Goal: Complete application form: Complete application form

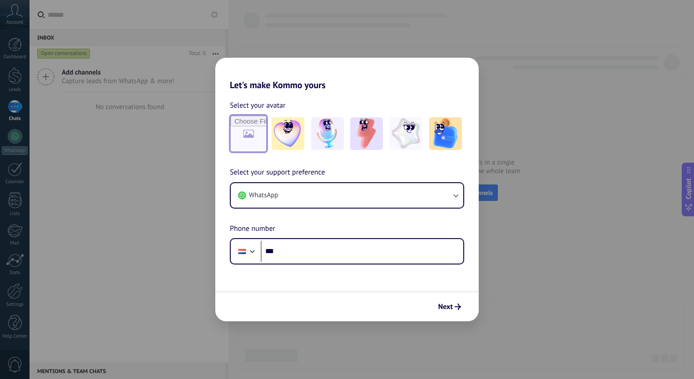
click at [253, 133] on input "file" at bounding box center [248, 133] width 35 height 35
click at [340, 166] on div "Select your avatar Select your support preference WhatsApp Phone number Phone *…" at bounding box center [346, 177] width 263 height 174
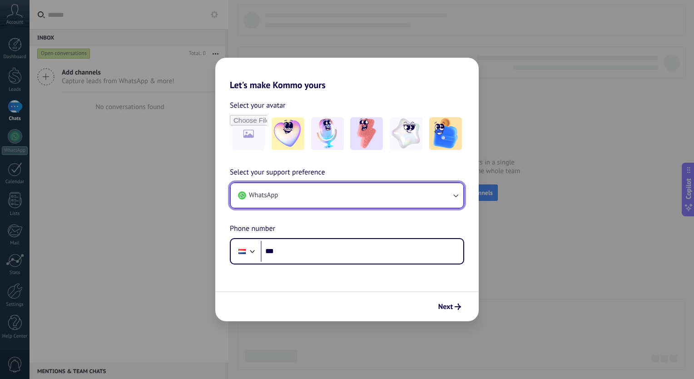
click at [374, 201] on button "WhatsApp" at bounding box center [347, 195] width 232 height 25
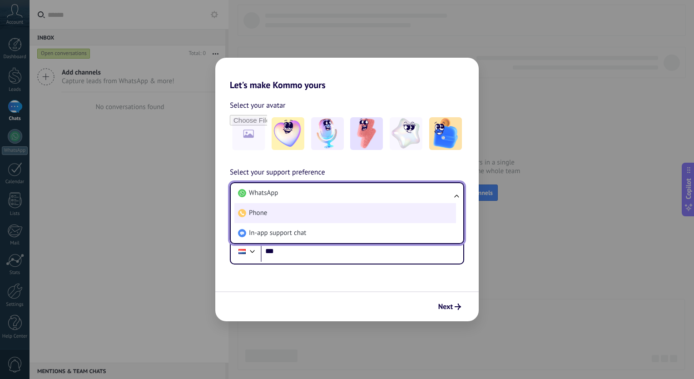
click at [345, 213] on li "Phone" at bounding box center [345, 213] width 222 height 20
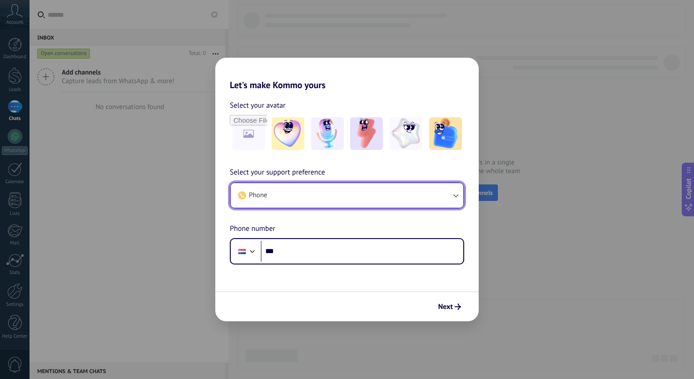
click at [347, 188] on button "Phone" at bounding box center [347, 195] width 232 height 25
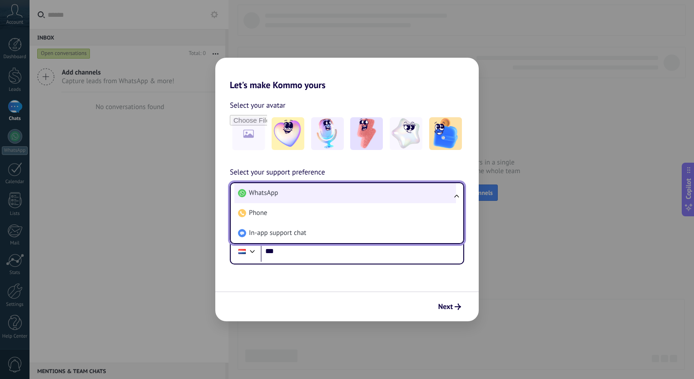
click at [341, 197] on li "WhatsApp" at bounding box center [345, 193] width 222 height 20
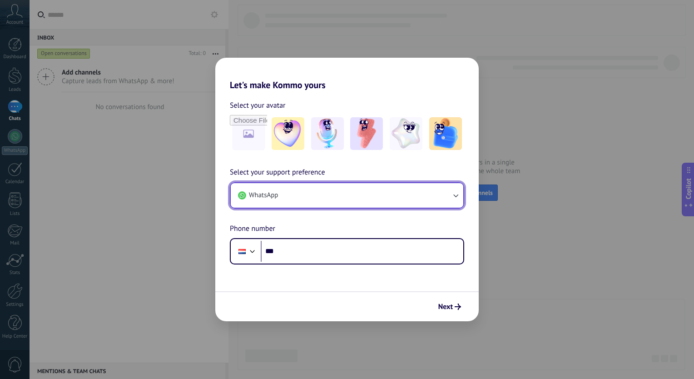
click at [361, 194] on button "WhatsApp" at bounding box center [347, 195] width 232 height 25
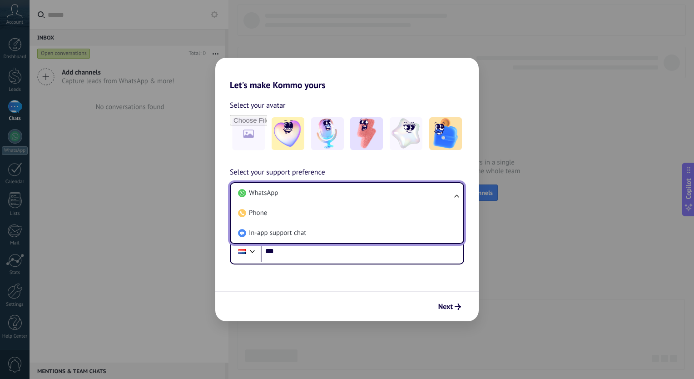
click at [356, 83] on h2 "Let's make Kommo yours" at bounding box center [346, 74] width 263 height 33
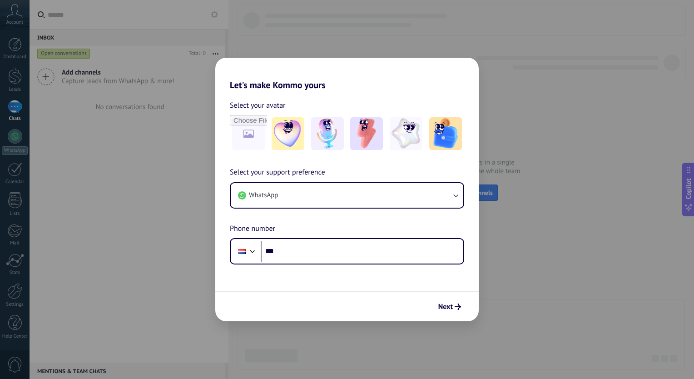
click at [317, 275] on form "Select your avatar Select your support preference WhatsApp Phone number Phone *…" at bounding box center [346, 205] width 263 height 231
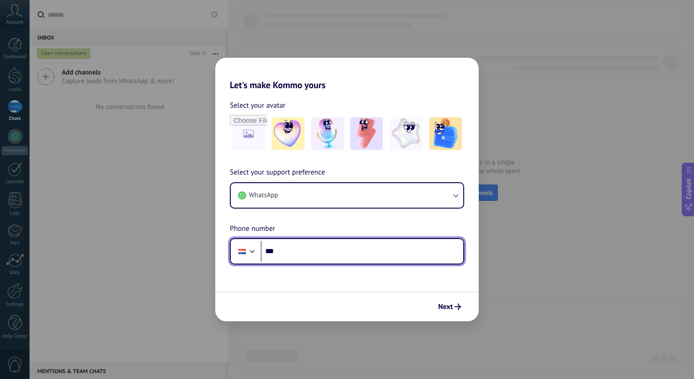
click at [249, 248] on div at bounding box center [252, 250] width 11 height 11
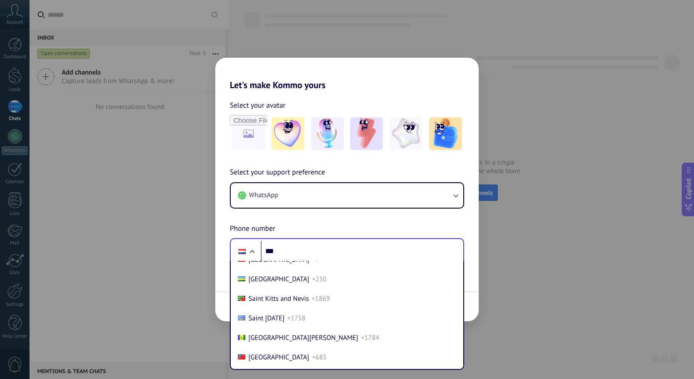
scroll to position [3064, 0]
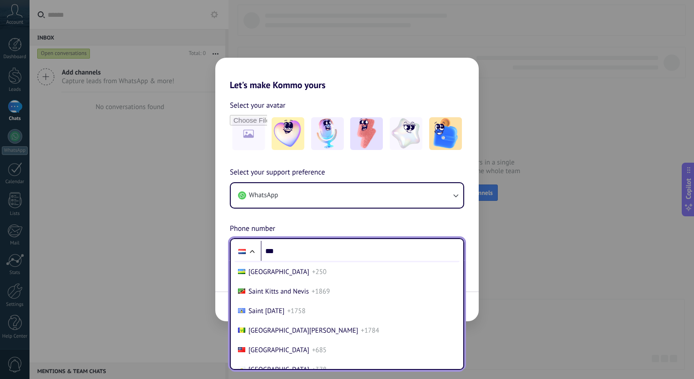
click at [294, 262] on li "Russia +7" at bounding box center [346, 252] width 225 height 20
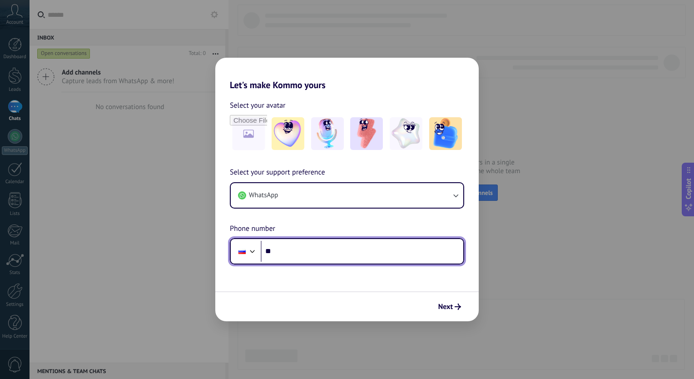
click at [300, 248] on input "***" at bounding box center [362, 251] width 203 height 21
type input "**********"
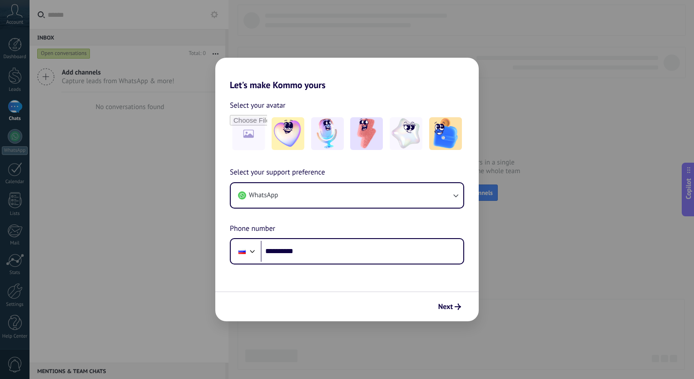
click at [368, 299] on div "Next" at bounding box center [346, 306] width 263 height 30
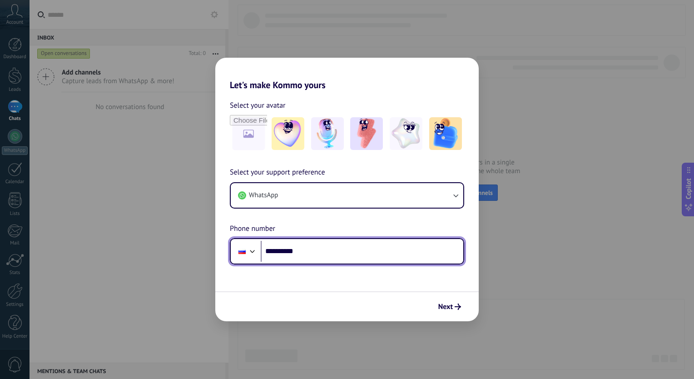
drag, startPoint x: 367, startPoint y: 257, endPoint x: 262, endPoint y: 255, distance: 104.9
click at [262, 255] on input "**********" at bounding box center [362, 251] width 203 height 21
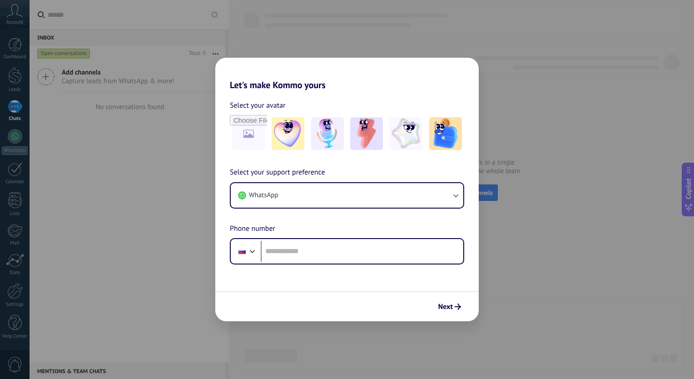
click at [290, 275] on form "Select your avatar Select your support preference WhatsApp Phone number Phone N…" at bounding box center [346, 205] width 263 height 231
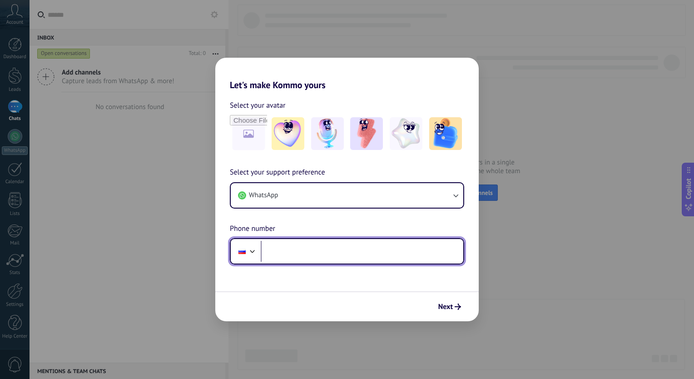
click at [297, 256] on input "tel" at bounding box center [362, 251] width 203 height 21
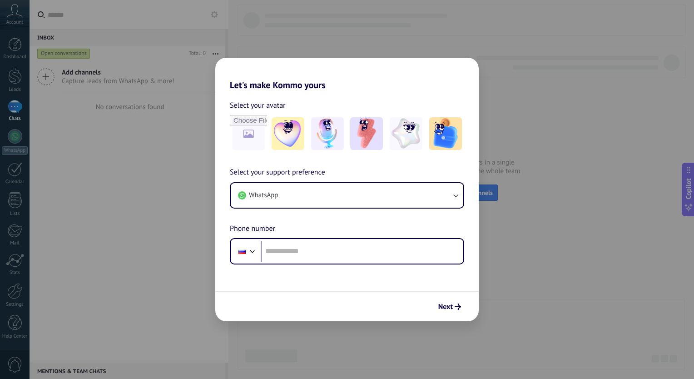
click at [247, 251] on div at bounding box center [252, 250] width 11 height 11
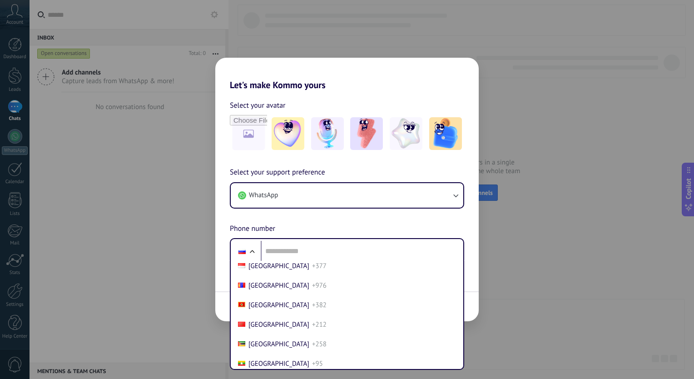
scroll to position [2153, 0]
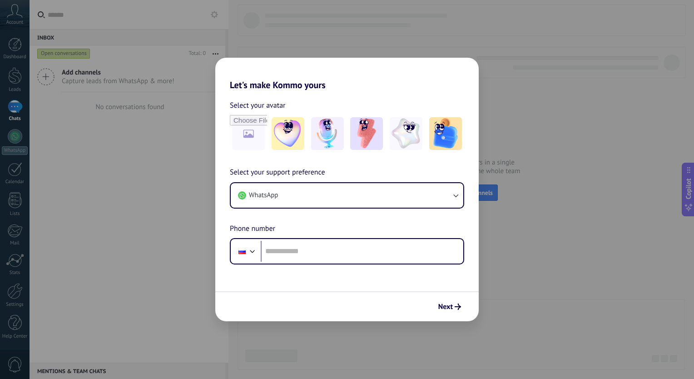
click at [288, 218] on div "Select your support preference WhatsApp Phone number Phone" at bounding box center [346, 216] width 263 height 98
click at [313, 217] on div "Select your support preference WhatsApp Phone number Phone" at bounding box center [346, 216] width 263 height 98
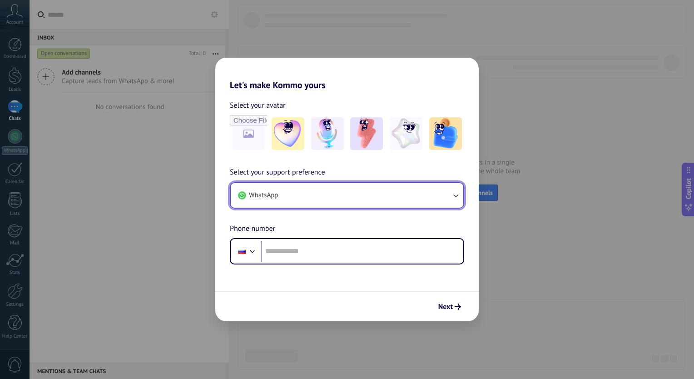
click at [322, 195] on button "WhatsApp" at bounding box center [347, 195] width 232 height 25
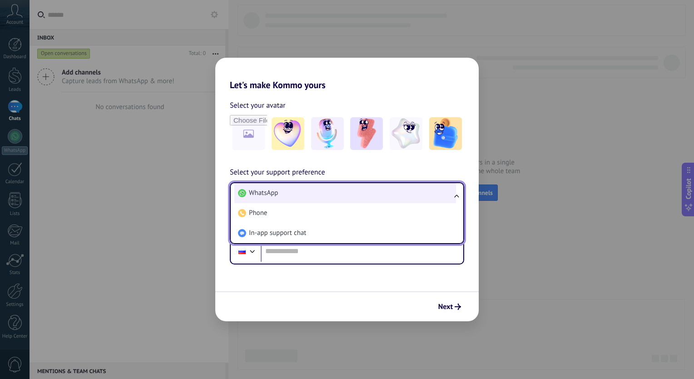
click at [323, 189] on li "WhatsApp" at bounding box center [345, 193] width 222 height 20
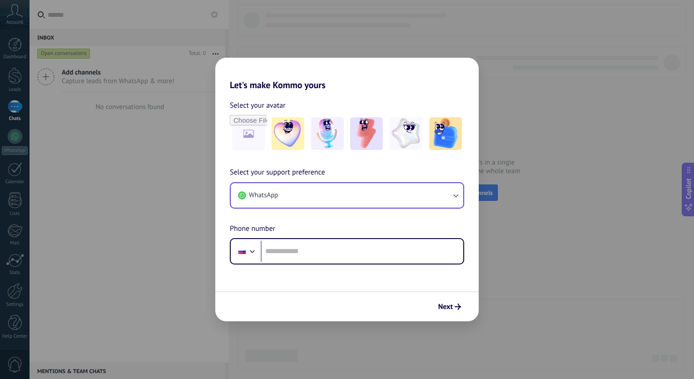
click at [348, 91] on div "Select your avatar Select your support preference WhatsApp Phone number Phone" at bounding box center [346, 177] width 263 height 174
click at [285, 228] on div "Select your support preference WhatsApp Phone number Phone" at bounding box center [346, 216] width 263 height 98
click at [452, 308] on span "Next" at bounding box center [445, 306] width 15 height 6
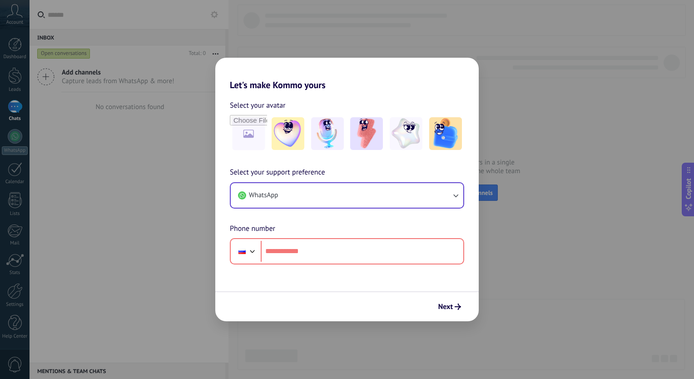
click at [388, 268] on form "Select your avatar Select your support preference WhatsApp Phone number Phone N…" at bounding box center [346, 205] width 263 height 231
click at [367, 235] on div "Select your support preference WhatsApp Phone number Phone" at bounding box center [346, 216] width 263 height 98
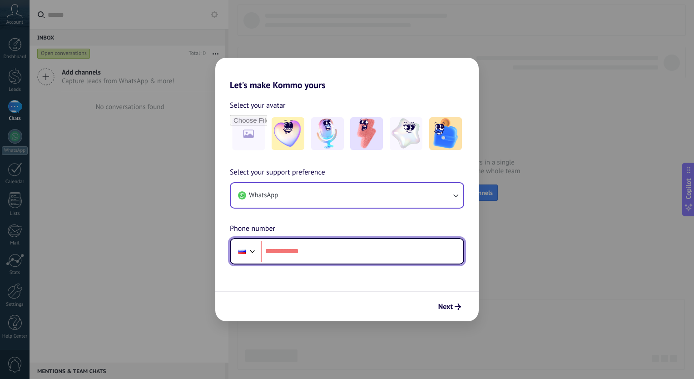
click at [370, 252] on input "tel" at bounding box center [362, 251] width 203 height 21
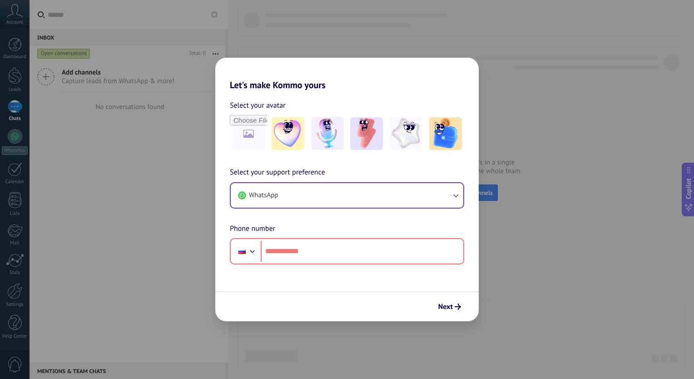
click at [325, 267] on form "Select your avatar Select your support preference WhatsApp Phone number Phone N…" at bounding box center [346, 205] width 263 height 231
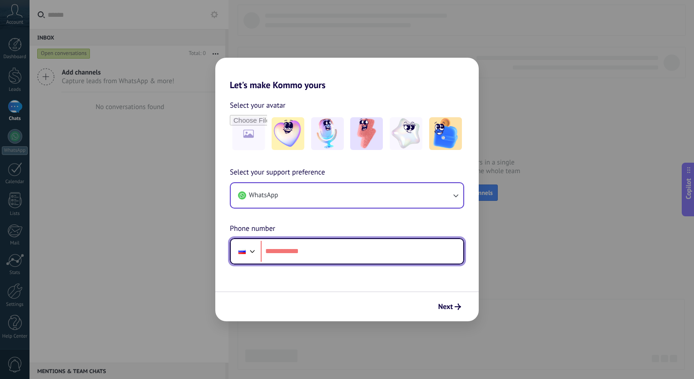
click at [348, 255] on input "tel" at bounding box center [362, 251] width 203 height 21
click at [249, 254] on div at bounding box center [252, 250] width 11 height 11
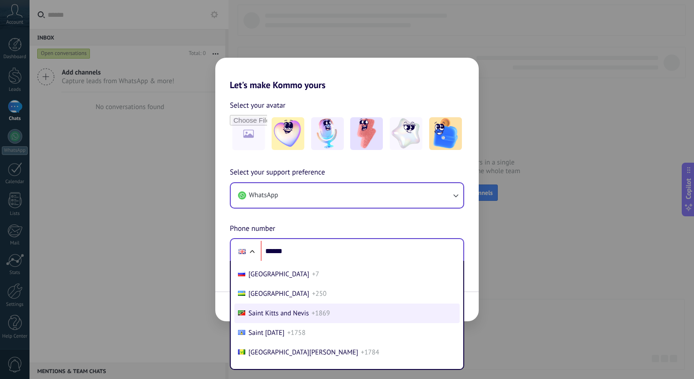
scroll to position [3042, 0]
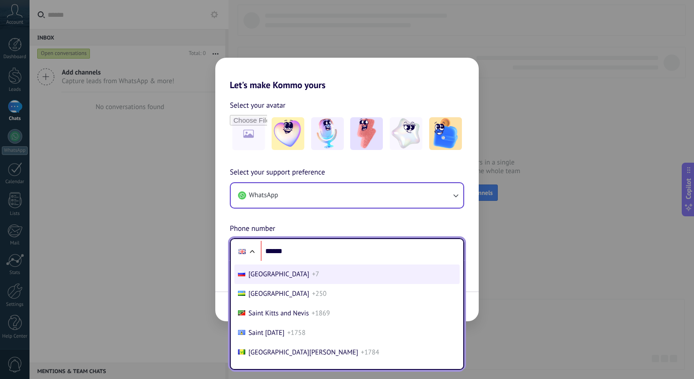
click at [286, 284] on li "Russia +7" at bounding box center [346, 274] width 225 height 20
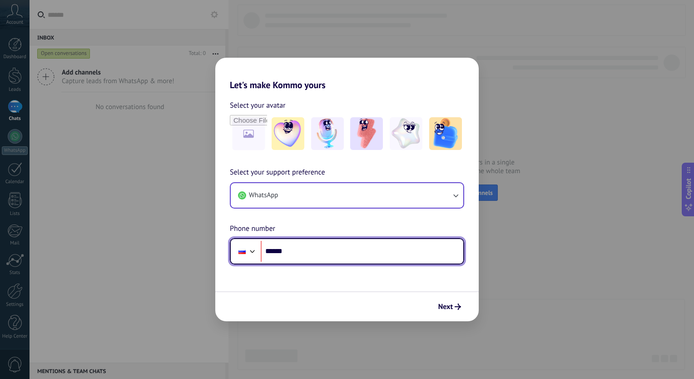
click at [307, 239] on div "Phone ******" at bounding box center [347, 251] width 234 height 26
click at [313, 250] on input "******" at bounding box center [362, 251] width 203 height 21
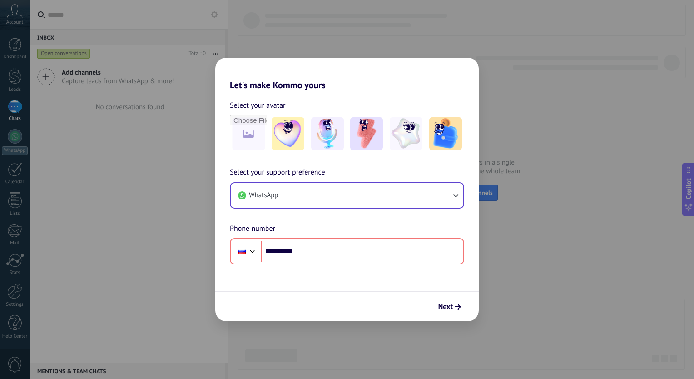
drag, startPoint x: 389, startPoint y: 292, endPoint x: 423, endPoint y: 286, distance: 35.0
click at [391, 291] on form "**********" at bounding box center [346, 205] width 263 height 231
click at [455, 304] on icon "submit" at bounding box center [458, 306] width 6 height 6
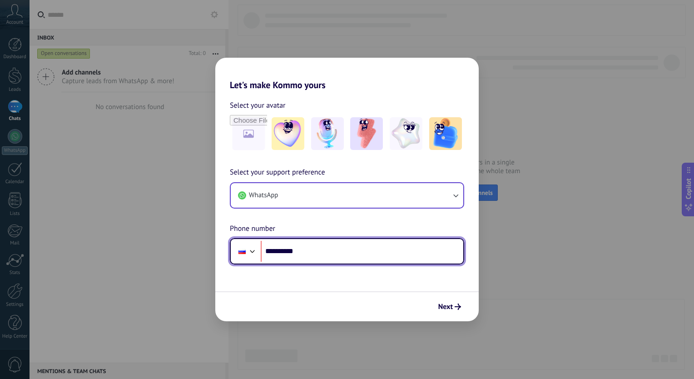
click at [387, 252] on input "**********" at bounding box center [362, 251] width 203 height 21
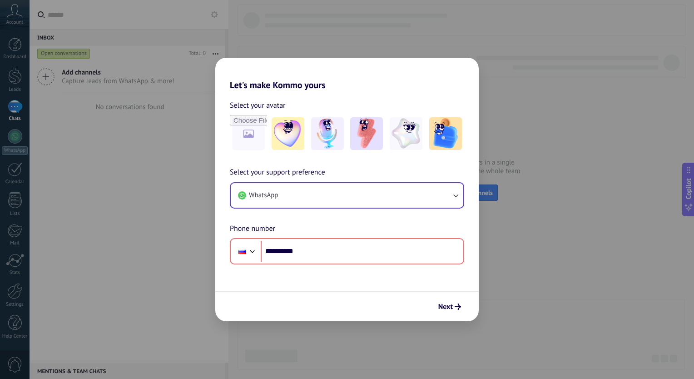
click at [388, 288] on form "**********" at bounding box center [346, 205] width 263 height 231
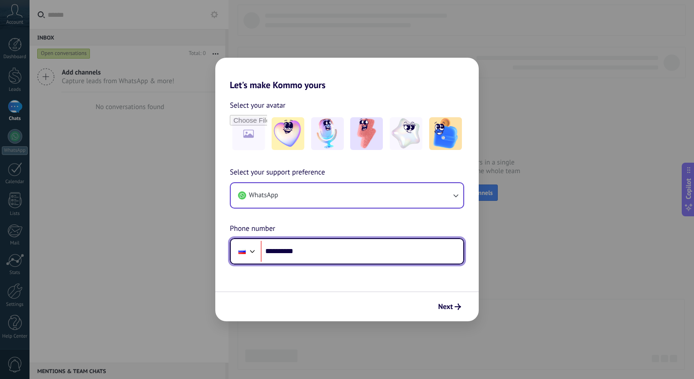
click at [386, 251] on input "**********" at bounding box center [362, 251] width 203 height 21
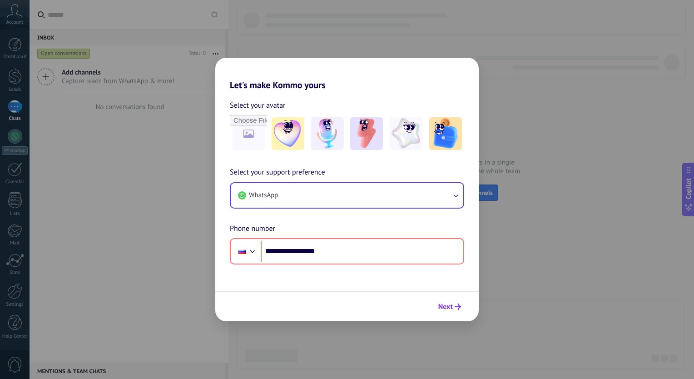
click at [439, 305] on span "Next" at bounding box center [445, 306] width 15 height 6
click at [309, 276] on form "**********" at bounding box center [346, 205] width 263 height 231
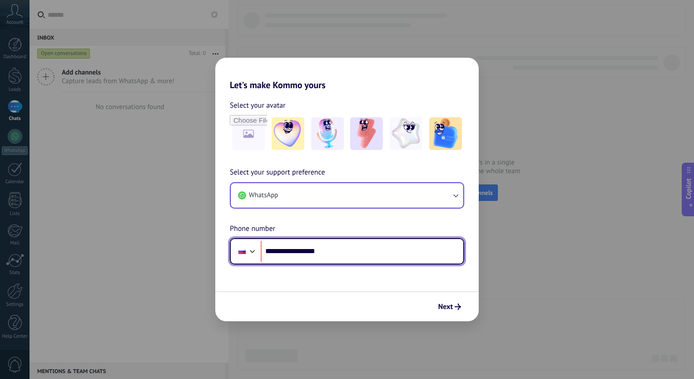
click at [283, 251] on input "**********" at bounding box center [362, 251] width 203 height 21
click at [286, 253] on input "**********" at bounding box center [362, 251] width 203 height 21
drag, startPoint x: 336, startPoint y: 250, endPoint x: 279, endPoint y: 247, distance: 57.7
click at [279, 247] on input "**********" at bounding box center [362, 251] width 203 height 21
type input "**********"
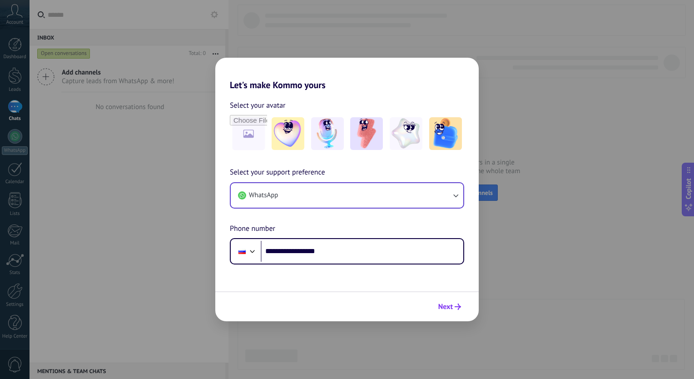
click at [443, 304] on span "Next" at bounding box center [445, 306] width 15 height 6
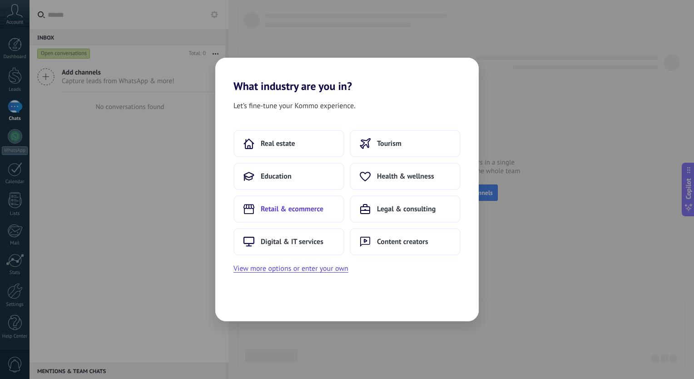
click at [305, 210] on span "Retail & ecommerce" at bounding box center [292, 208] width 63 height 9
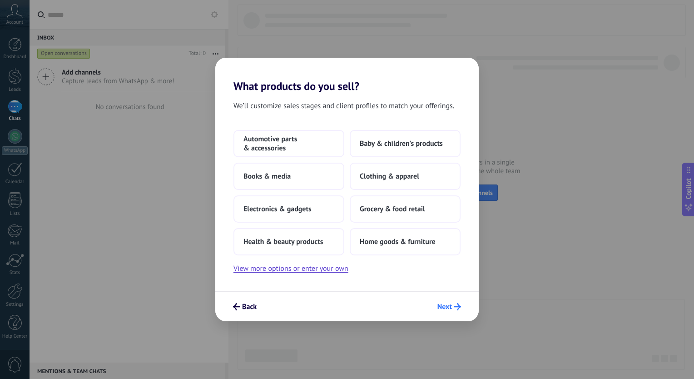
click at [442, 303] on span "Next" at bounding box center [444, 306] width 15 height 6
click at [250, 303] on span "Back" at bounding box center [249, 306] width 15 height 6
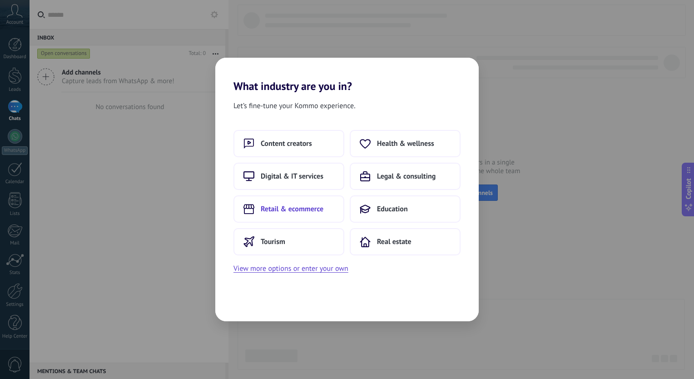
click at [314, 210] on span "Retail & ecommerce" at bounding box center [292, 208] width 63 height 9
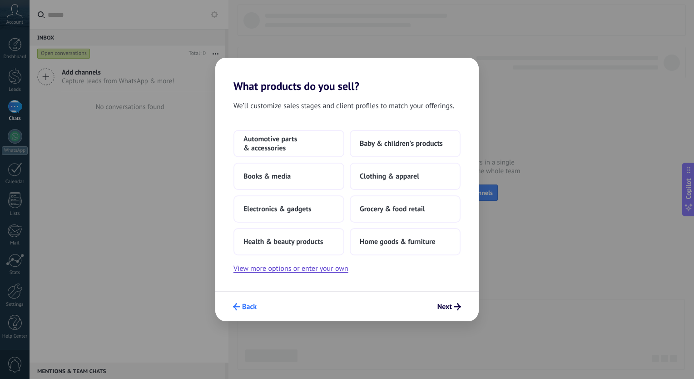
click at [238, 306] on icon "submit" at bounding box center [236, 306] width 7 height 7
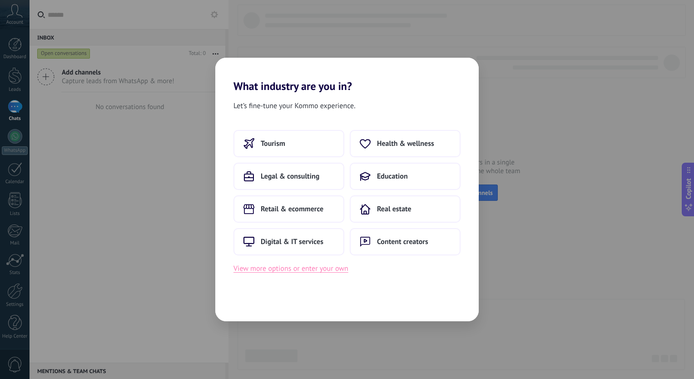
click at [289, 271] on button "View more options or enter your own" at bounding box center [290, 268] width 115 height 12
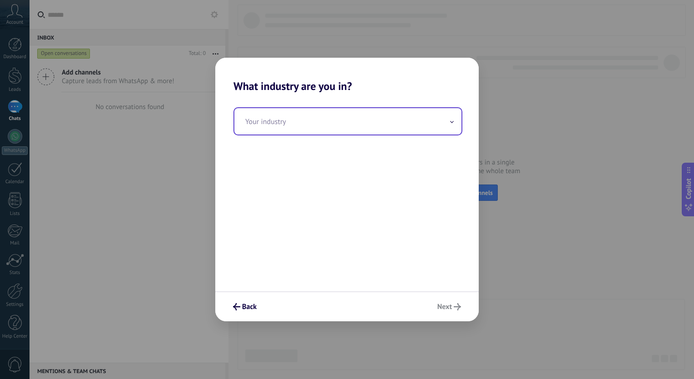
click at [298, 131] on input "text" at bounding box center [347, 121] width 227 height 26
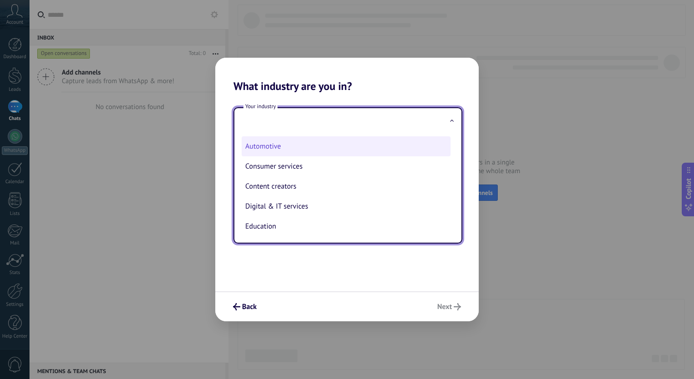
click at [298, 146] on li "Automotive" at bounding box center [346, 146] width 209 height 20
type input "**********"
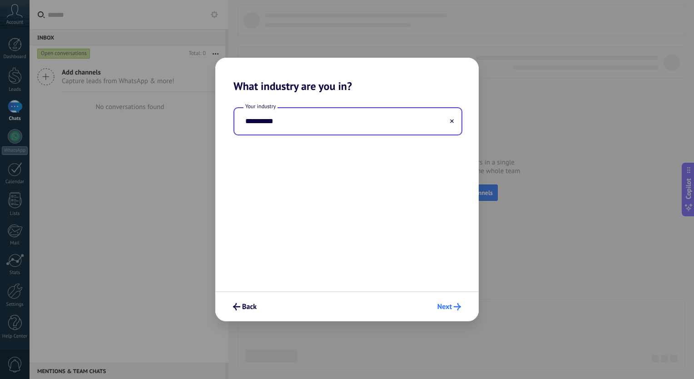
click at [445, 307] on span "Next" at bounding box center [444, 306] width 15 height 6
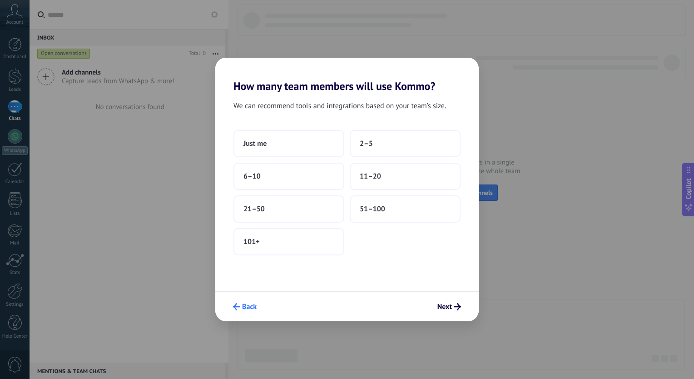
click at [234, 307] on use "submit" at bounding box center [236, 306] width 7 height 7
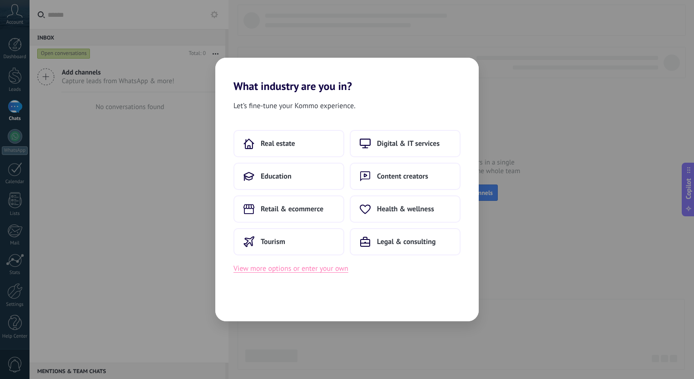
click at [303, 272] on button "View more options or enter your own" at bounding box center [290, 268] width 115 height 12
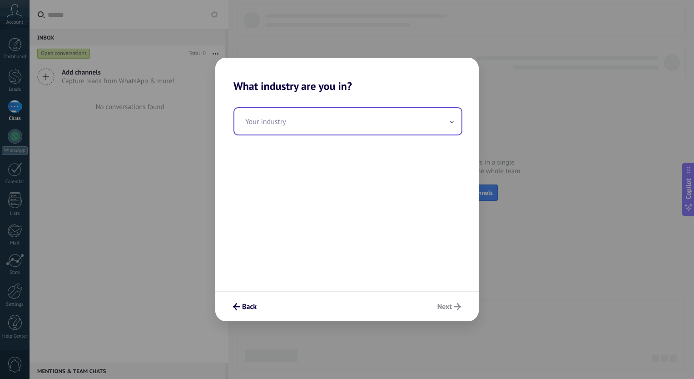
click at [308, 124] on input "text" at bounding box center [347, 121] width 227 height 26
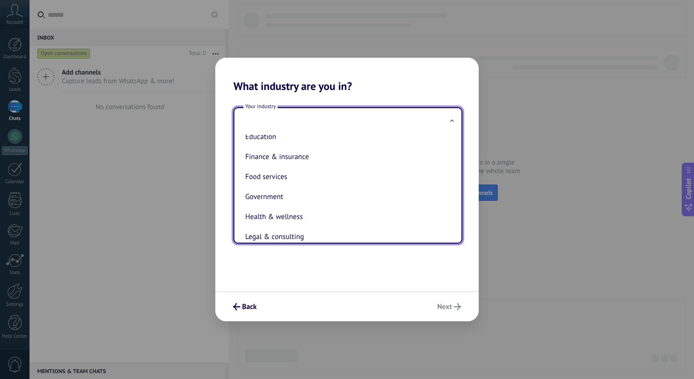
scroll to position [91, 0]
click at [307, 181] on li "Food services" at bounding box center [346, 175] width 209 height 20
type input "**********"
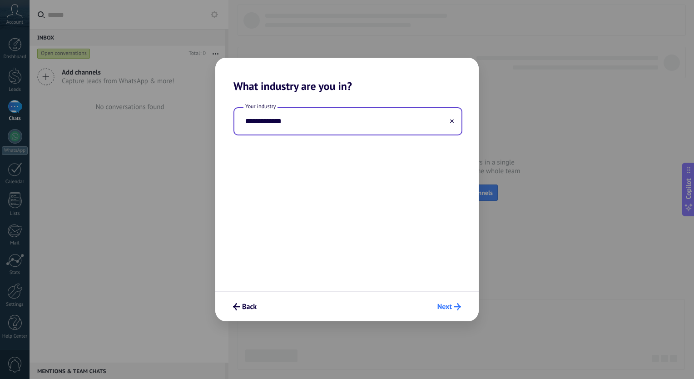
click at [456, 302] on button "Next" at bounding box center [449, 306] width 32 height 15
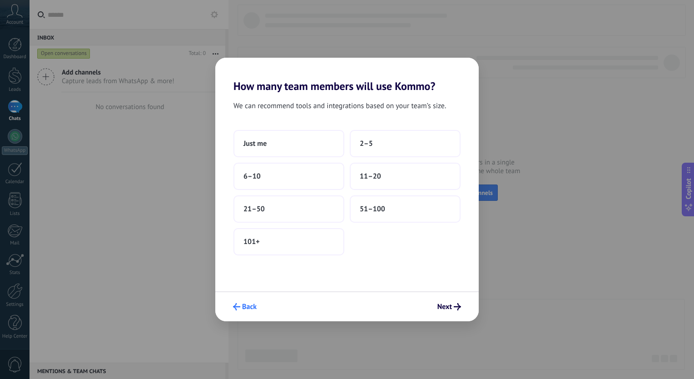
click at [257, 310] on button "Back" at bounding box center [245, 306] width 32 height 15
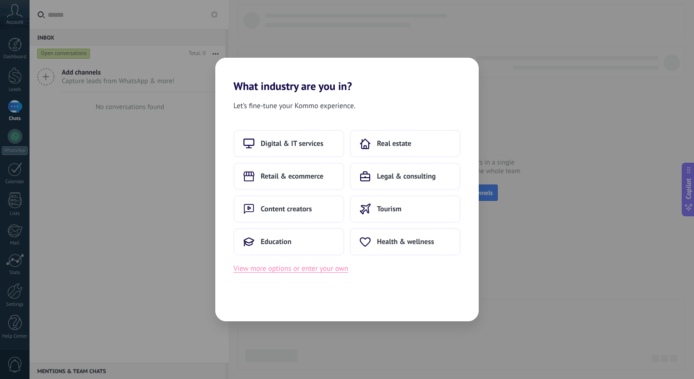
click at [304, 263] on button "View more options or enter your own" at bounding box center [290, 268] width 115 height 12
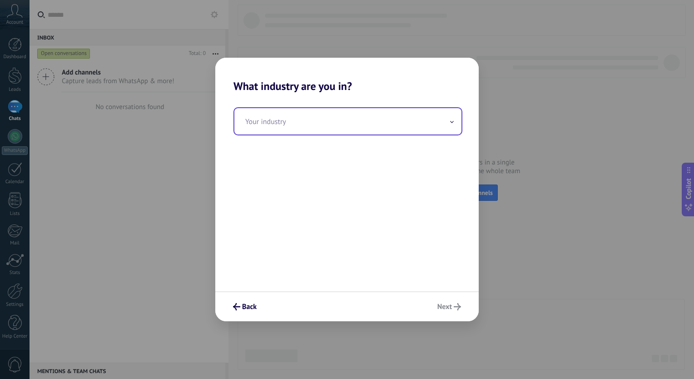
click at [325, 127] on input "text" at bounding box center [347, 121] width 227 height 26
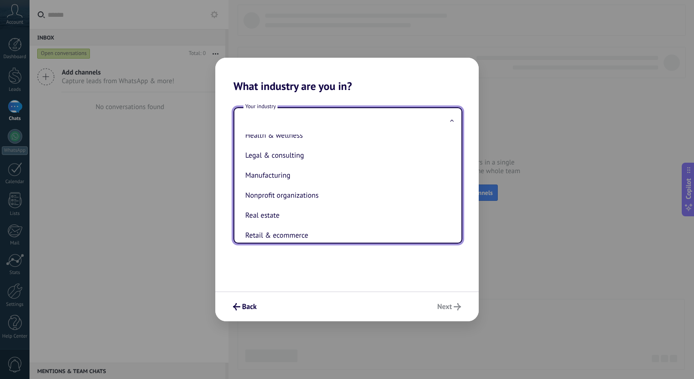
scroll to position [247, 0]
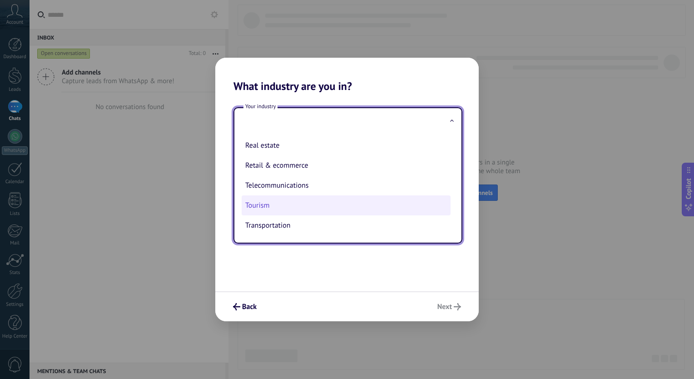
click at [324, 210] on li "Tourism" at bounding box center [346, 205] width 209 height 20
type input "*******"
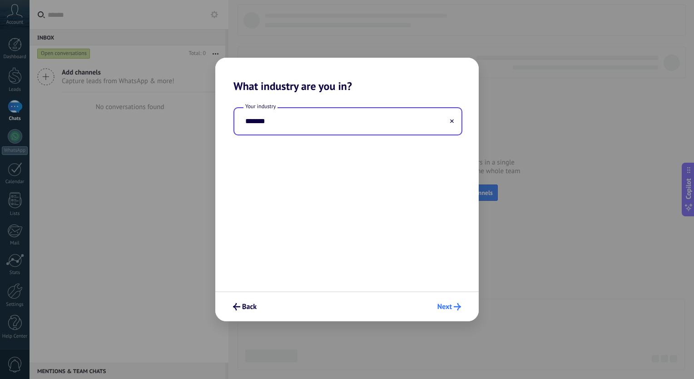
click at [452, 304] on span "Next" at bounding box center [449, 306] width 24 height 7
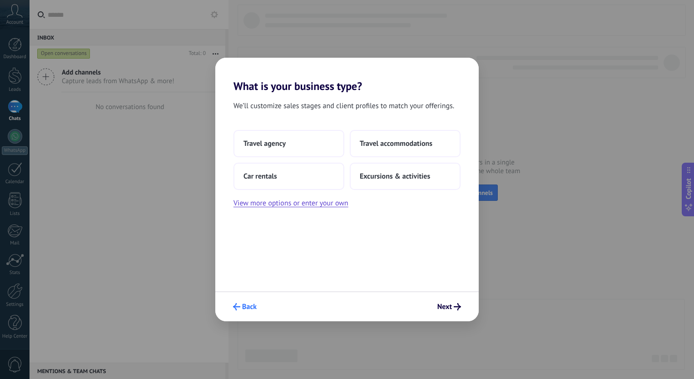
click at [243, 308] on span "Back" at bounding box center [249, 306] width 15 height 6
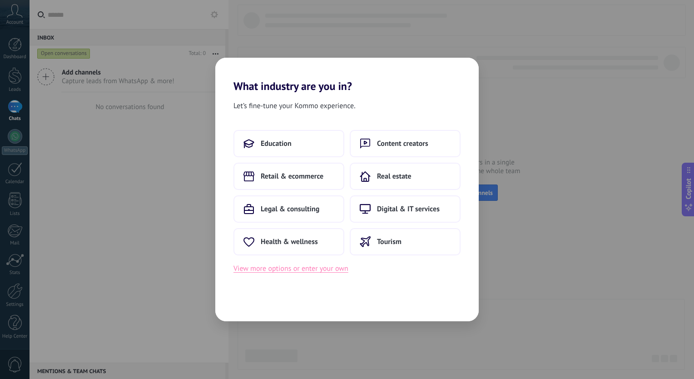
click at [302, 266] on button "View more options or enter your own" at bounding box center [290, 268] width 115 height 12
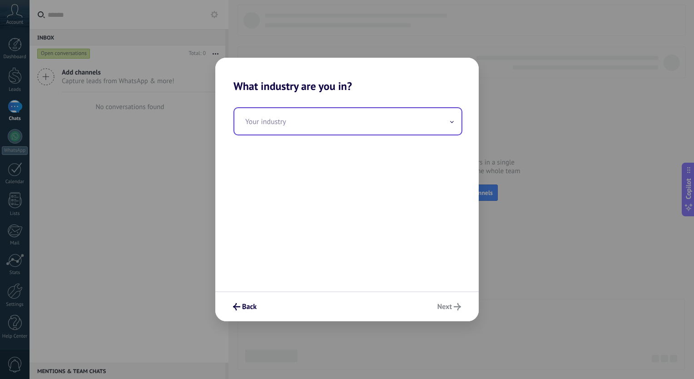
click at [307, 130] on input "text" at bounding box center [347, 121] width 227 height 26
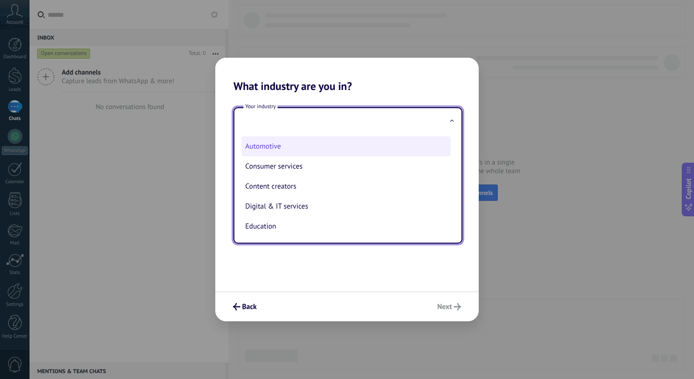
click at [309, 148] on li "Automotive" at bounding box center [346, 146] width 209 height 20
type input "**********"
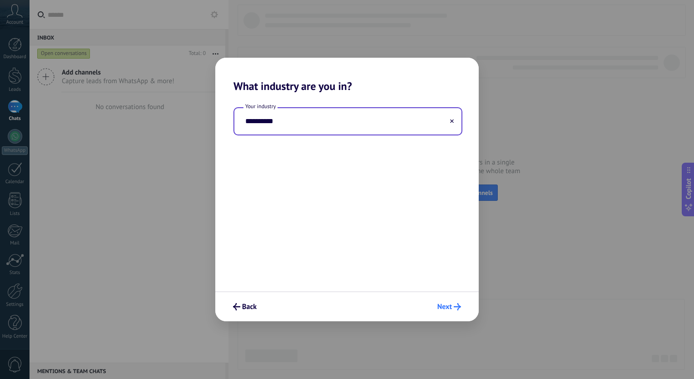
click at [443, 306] on span "Next" at bounding box center [444, 306] width 15 height 6
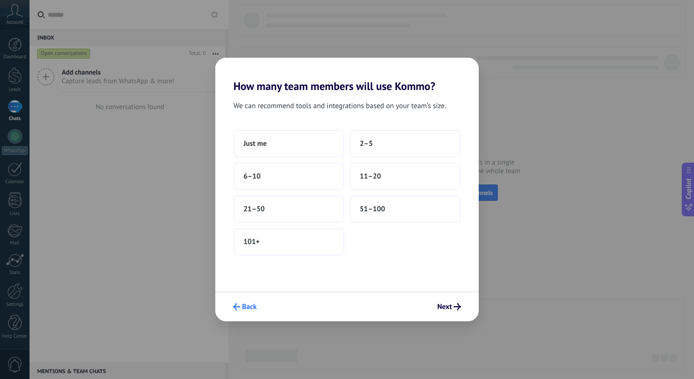
click at [238, 305] on icon "submit" at bounding box center [236, 306] width 7 height 7
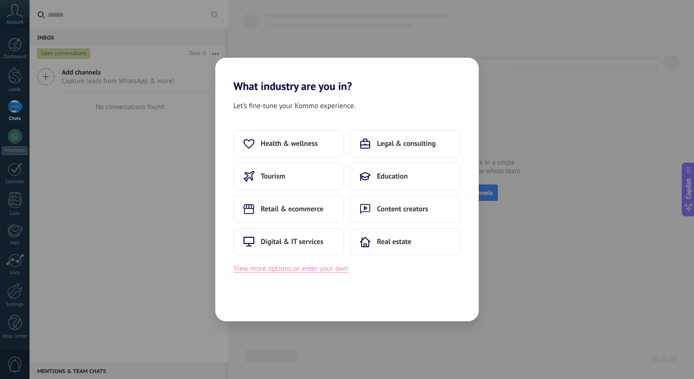
click at [304, 268] on button "View more options or enter your own" at bounding box center [290, 268] width 115 height 12
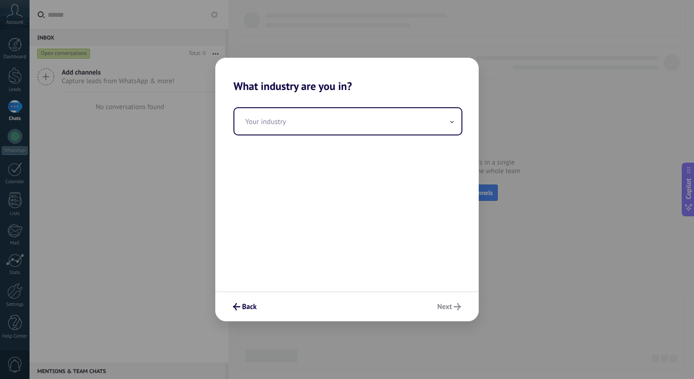
click at [302, 120] on input "text" at bounding box center [347, 121] width 227 height 26
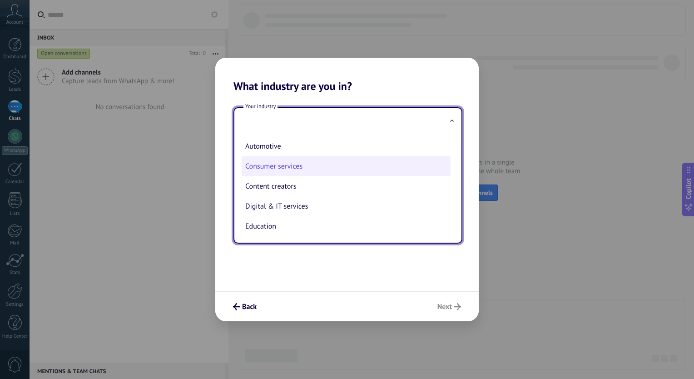
click at [302, 160] on li "Consumer services" at bounding box center [346, 166] width 209 height 20
type input "**********"
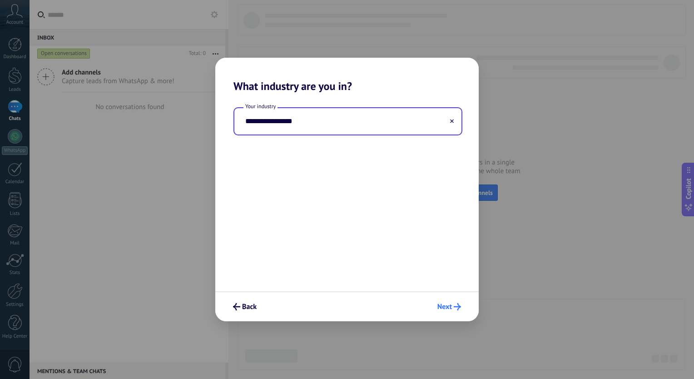
click at [442, 307] on span "Next" at bounding box center [444, 306] width 15 height 6
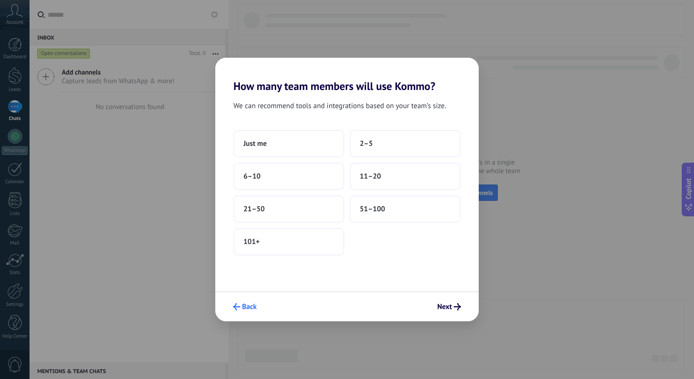
click at [245, 308] on span "Back" at bounding box center [249, 306] width 15 height 6
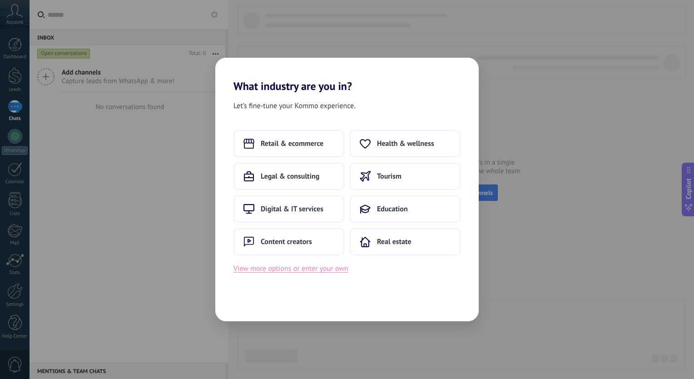
click at [334, 267] on button "View more options or enter your own" at bounding box center [290, 268] width 115 height 12
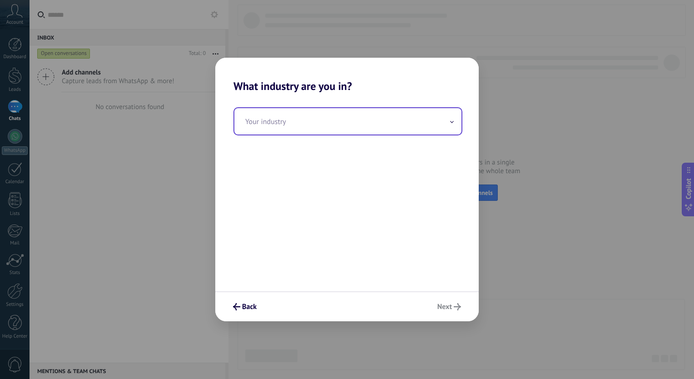
click at [319, 123] on input "text" at bounding box center [347, 121] width 227 height 26
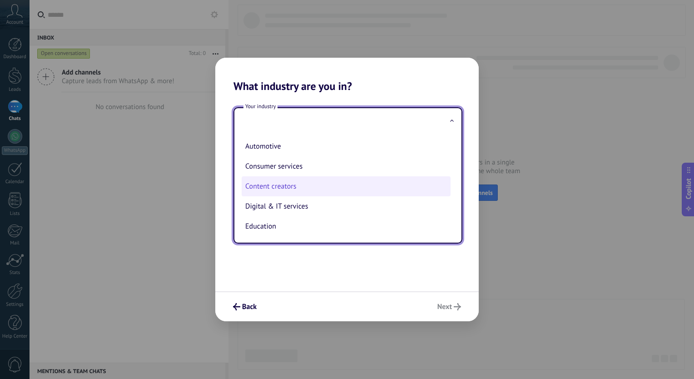
click at [316, 186] on li "Content creators" at bounding box center [346, 186] width 209 height 20
type input "**********"
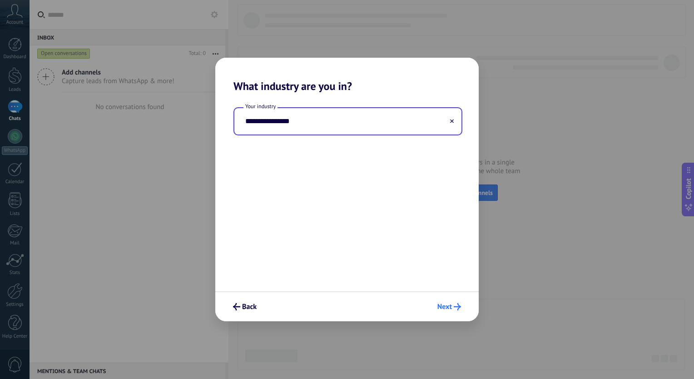
click at [438, 308] on span "Next" at bounding box center [444, 306] width 15 height 6
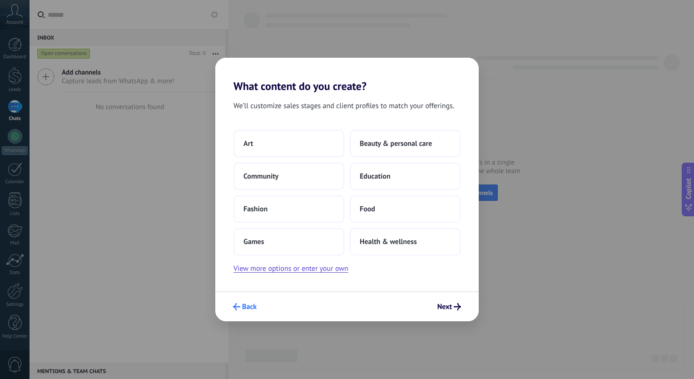
click at [243, 305] on span "Back" at bounding box center [249, 306] width 15 height 6
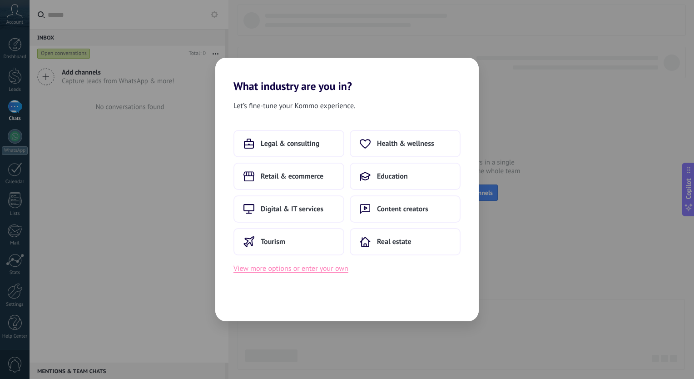
click at [314, 264] on button "View more options or enter your own" at bounding box center [290, 268] width 115 height 12
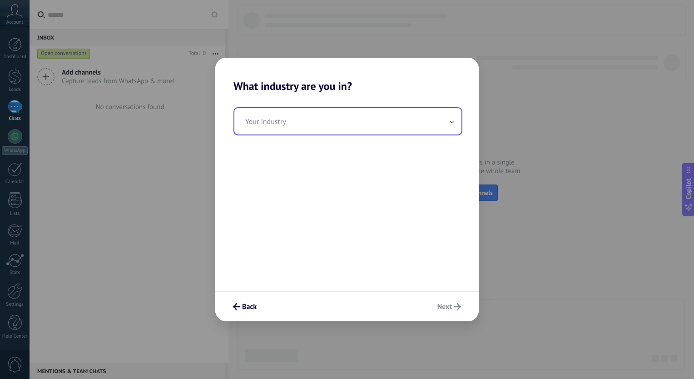
click at [327, 124] on input "text" at bounding box center [347, 121] width 227 height 26
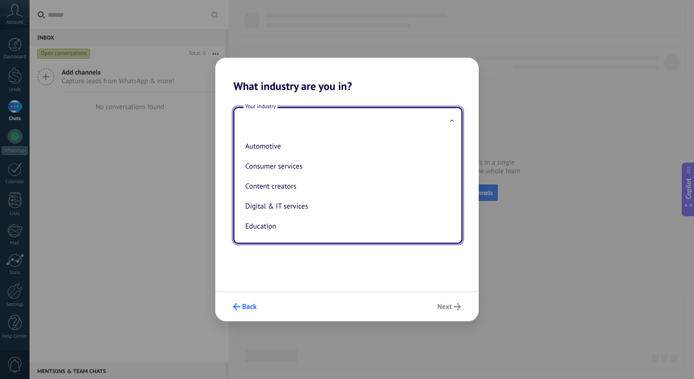
click at [254, 303] on span "Back" at bounding box center [249, 306] width 15 height 6
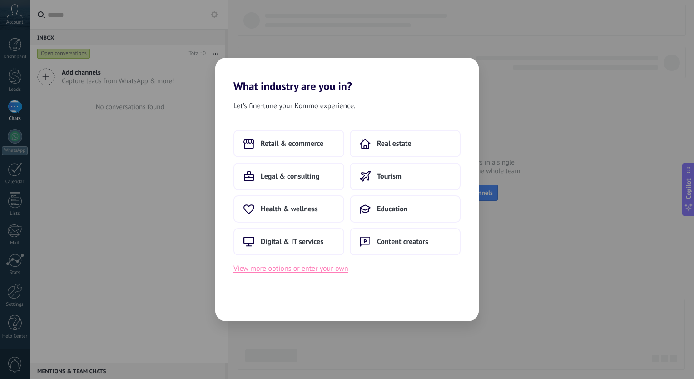
click at [297, 271] on button "View more options or enter your own" at bounding box center [290, 268] width 115 height 12
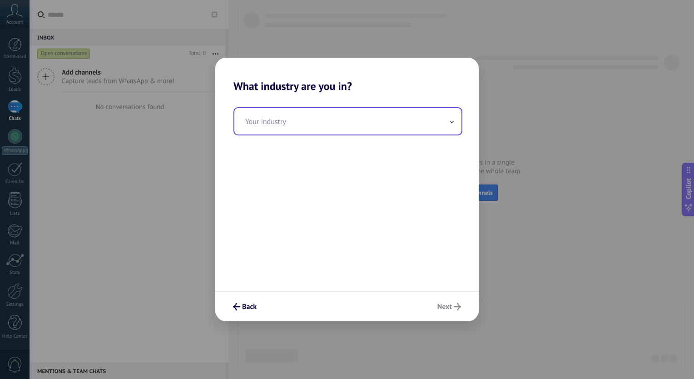
click at [334, 119] on input "text" at bounding box center [347, 121] width 227 height 26
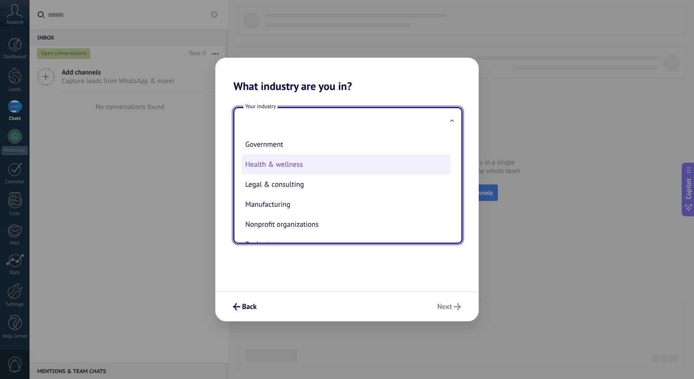
scroll to position [182, 0]
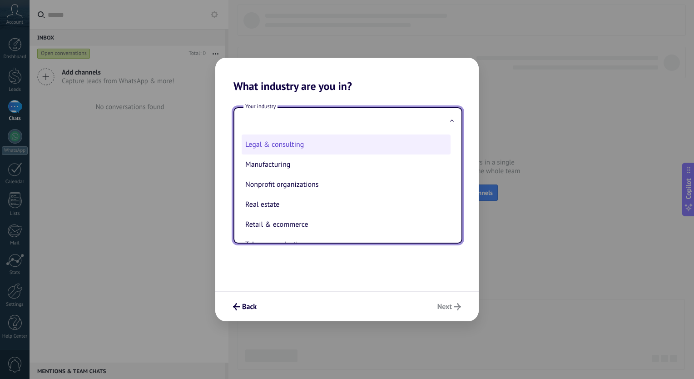
click at [290, 150] on li "Legal & consulting" at bounding box center [346, 144] width 209 height 20
type input "**********"
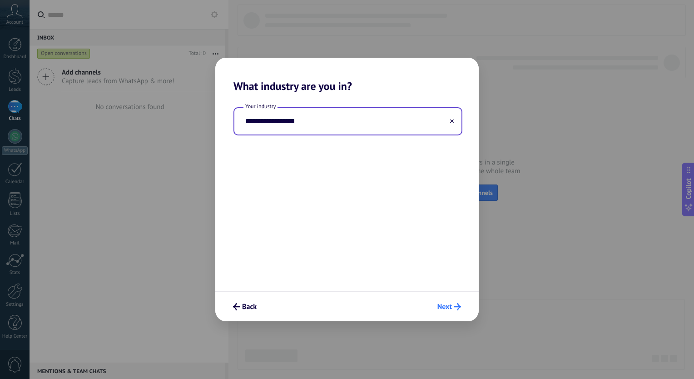
click at [443, 308] on span "Next" at bounding box center [444, 306] width 15 height 6
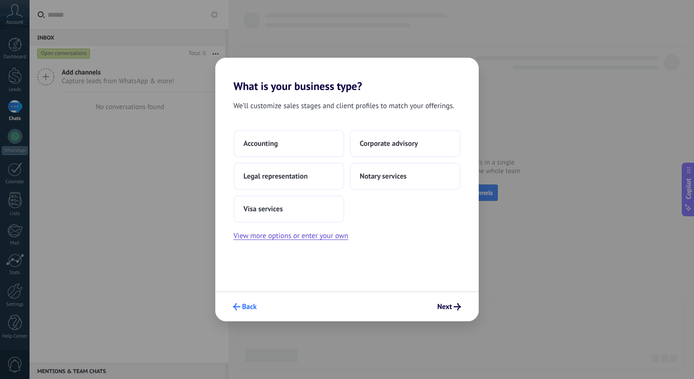
click at [252, 309] on span "Back" at bounding box center [249, 306] width 15 height 6
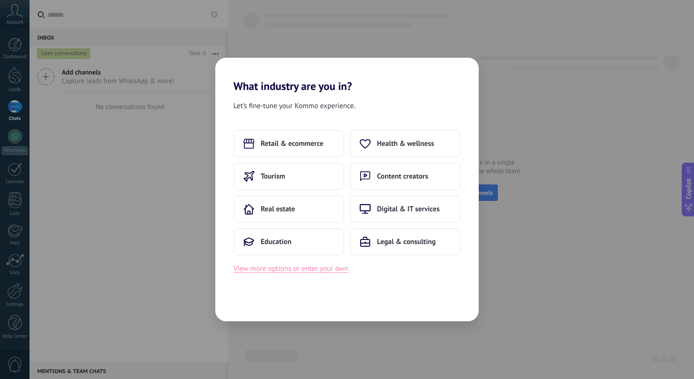
click at [323, 271] on button "View more options or enter your own" at bounding box center [290, 268] width 115 height 12
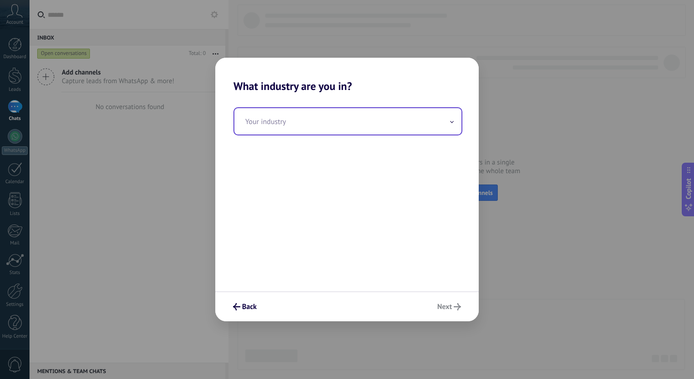
click at [342, 113] on input "text" at bounding box center [347, 121] width 227 height 26
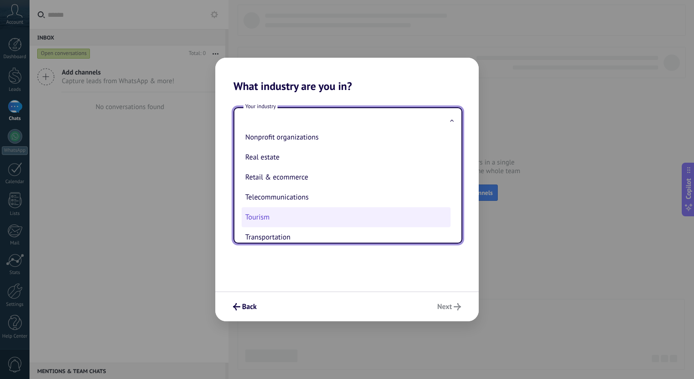
scroll to position [247, 0]
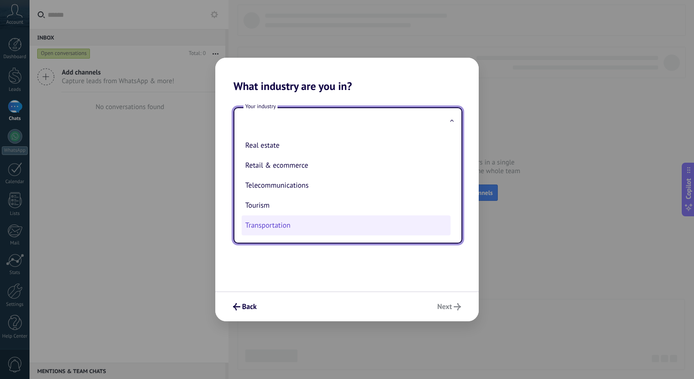
click at [339, 230] on li "Transportation" at bounding box center [346, 225] width 209 height 20
type input "**********"
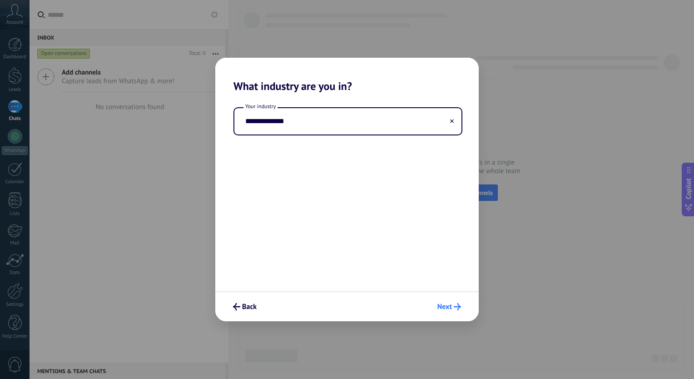
click at [441, 306] on span "Next" at bounding box center [444, 306] width 15 height 6
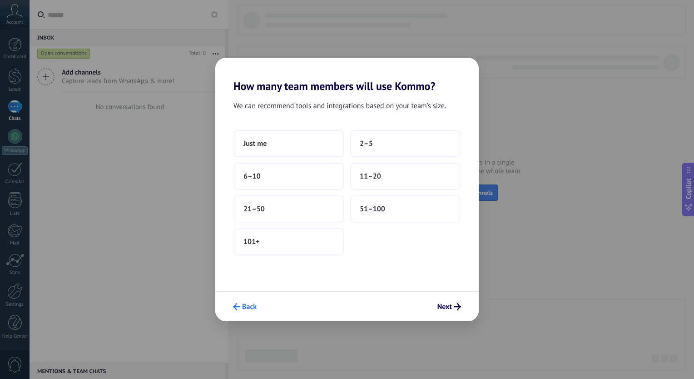
click at [251, 307] on span "Back" at bounding box center [249, 306] width 15 height 6
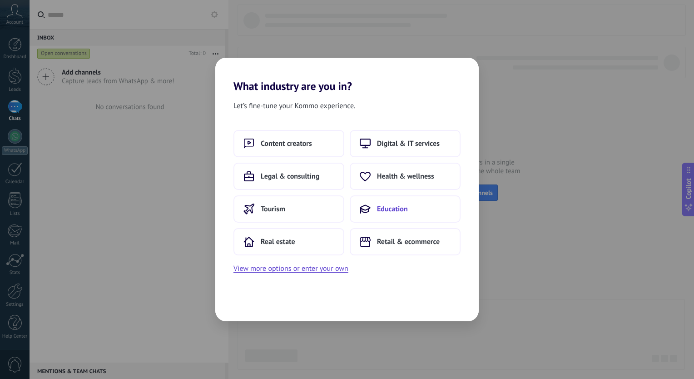
click at [400, 217] on button "Education" at bounding box center [405, 208] width 111 height 27
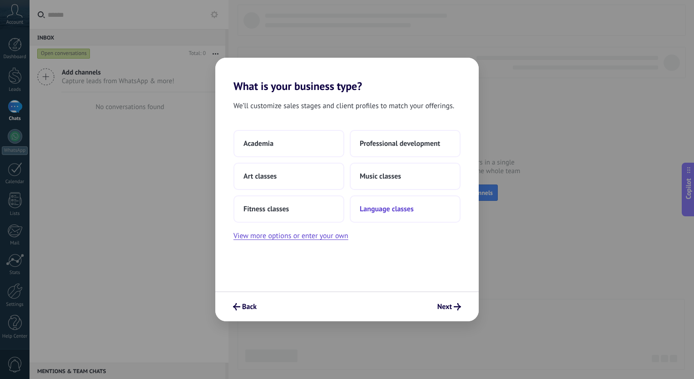
click at [394, 207] on span "Language classes" at bounding box center [387, 208] width 54 height 9
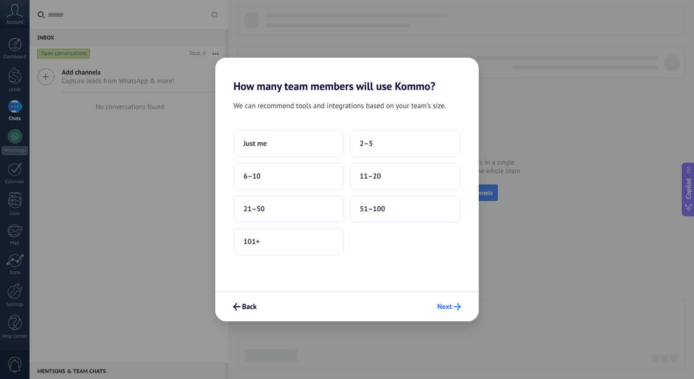
click at [449, 313] on button "Next" at bounding box center [449, 306] width 32 height 15
click at [451, 304] on span "Next" at bounding box center [444, 306] width 15 height 6
click at [452, 304] on span "Next" at bounding box center [449, 306] width 24 height 7
click at [365, 166] on button "11–20" at bounding box center [405, 176] width 111 height 27
